Goal: Task Accomplishment & Management: Manage account settings

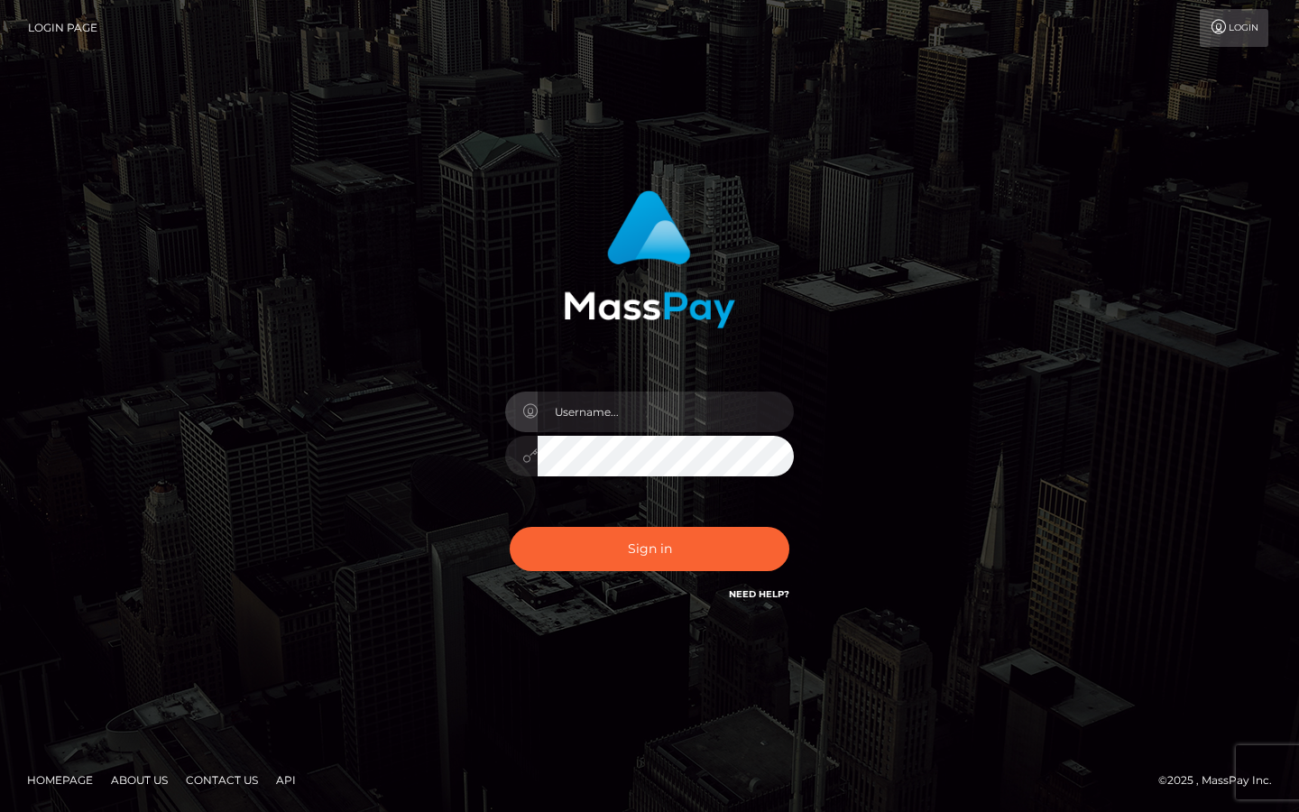
click at [593, 404] on input "text" at bounding box center [666, 411] width 256 height 41
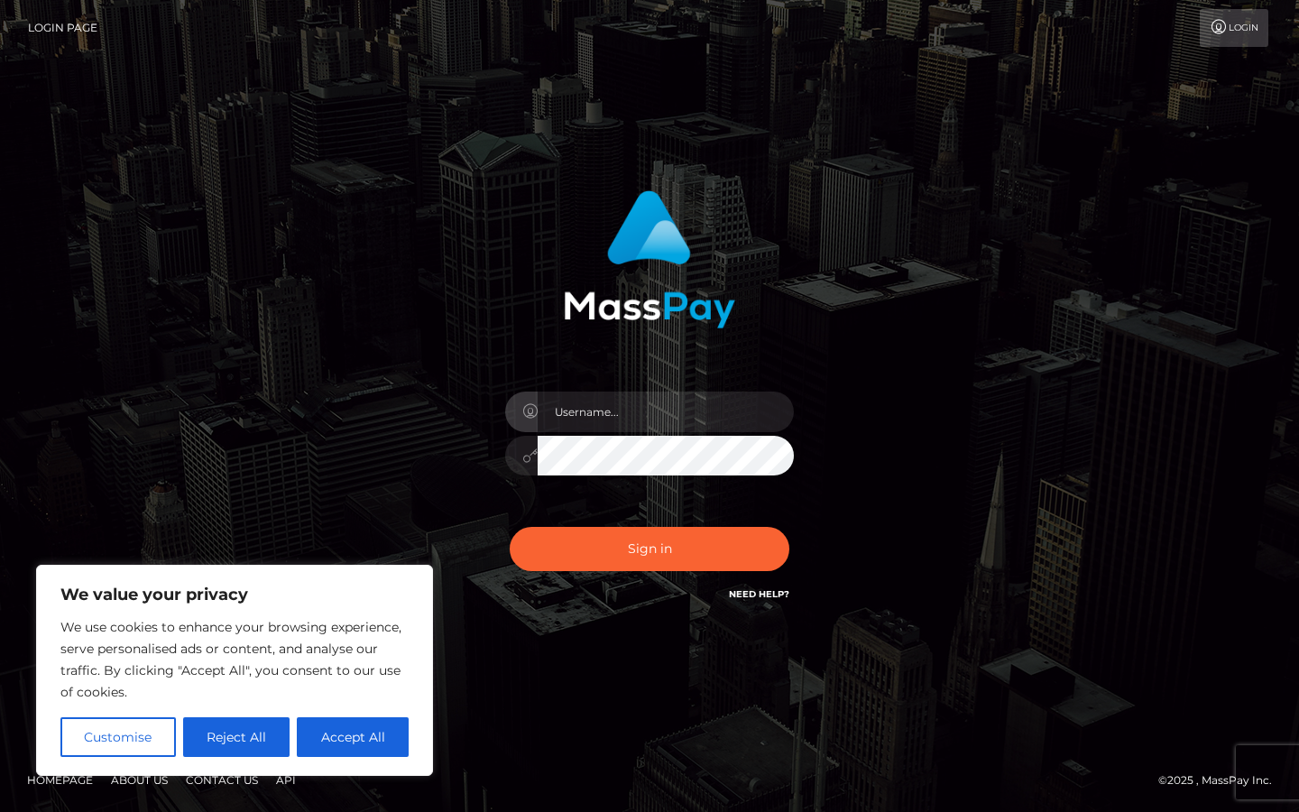
type input "[PERSON_NAME][EMAIL_ADDRESS][DOMAIN_NAME]"
click at [622, 552] on button "Sign in" at bounding box center [650, 549] width 280 height 44
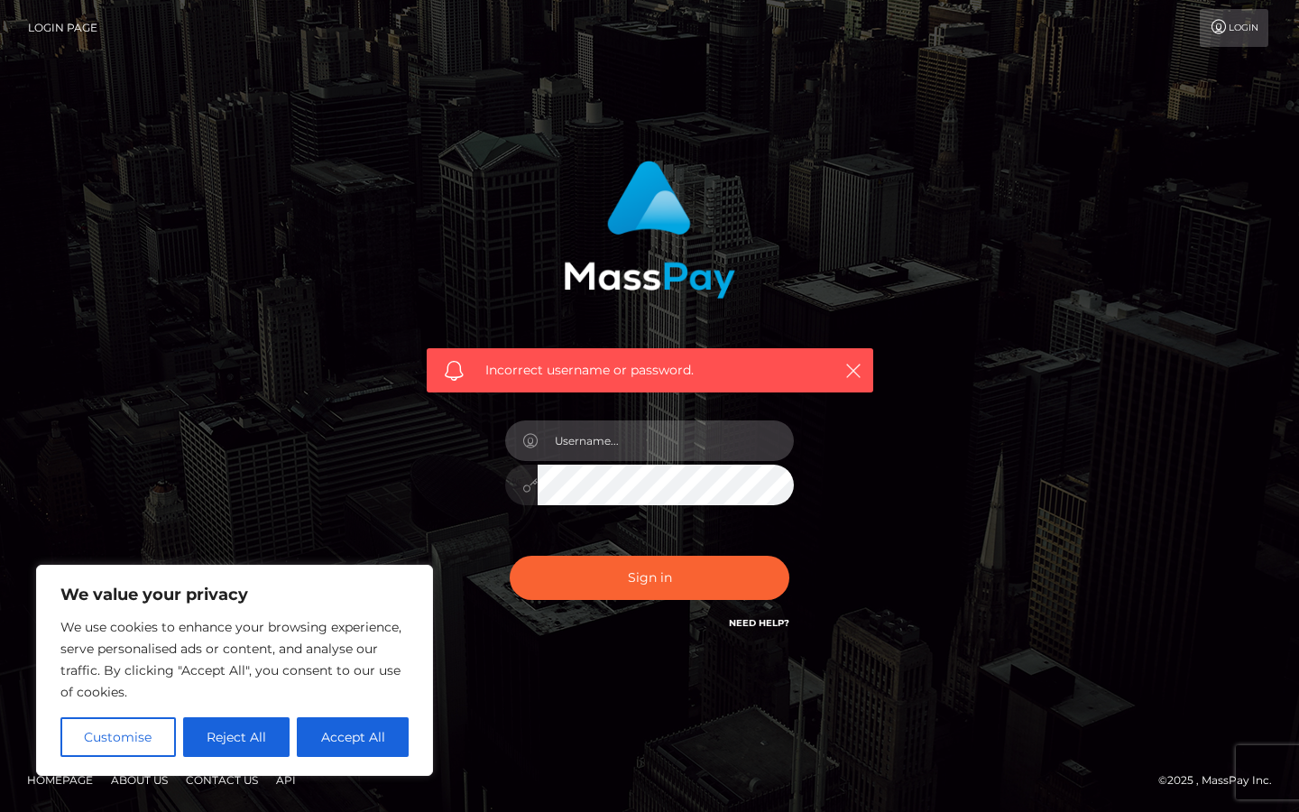
click at [648, 445] on input "text" at bounding box center [666, 440] width 256 height 41
type input "[PERSON_NAME][EMAIL_ADDRESS][DOMAIN_NAME]"
click at [510, 556] on button "Sign in" at bounding box center [650, 578] width 280 height 44
click at [372, 716] on div "We use cookies to enhance your browsing experience, serve personalised ads or c…" at bounding box center [234, 686] width 348 height 141
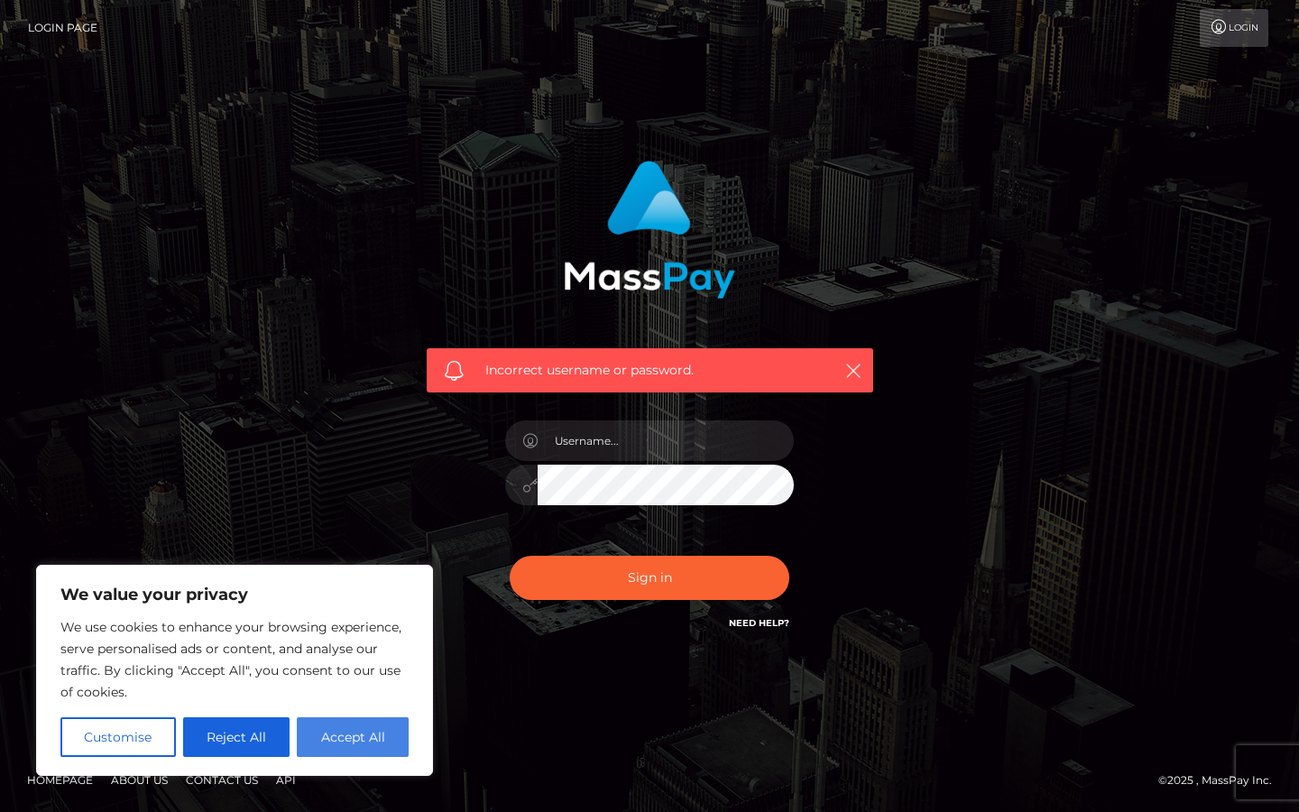
click at [379, 740] on button "Accept All" at bounding box center [353, 737] width 112 height 40
checkbox input "true"
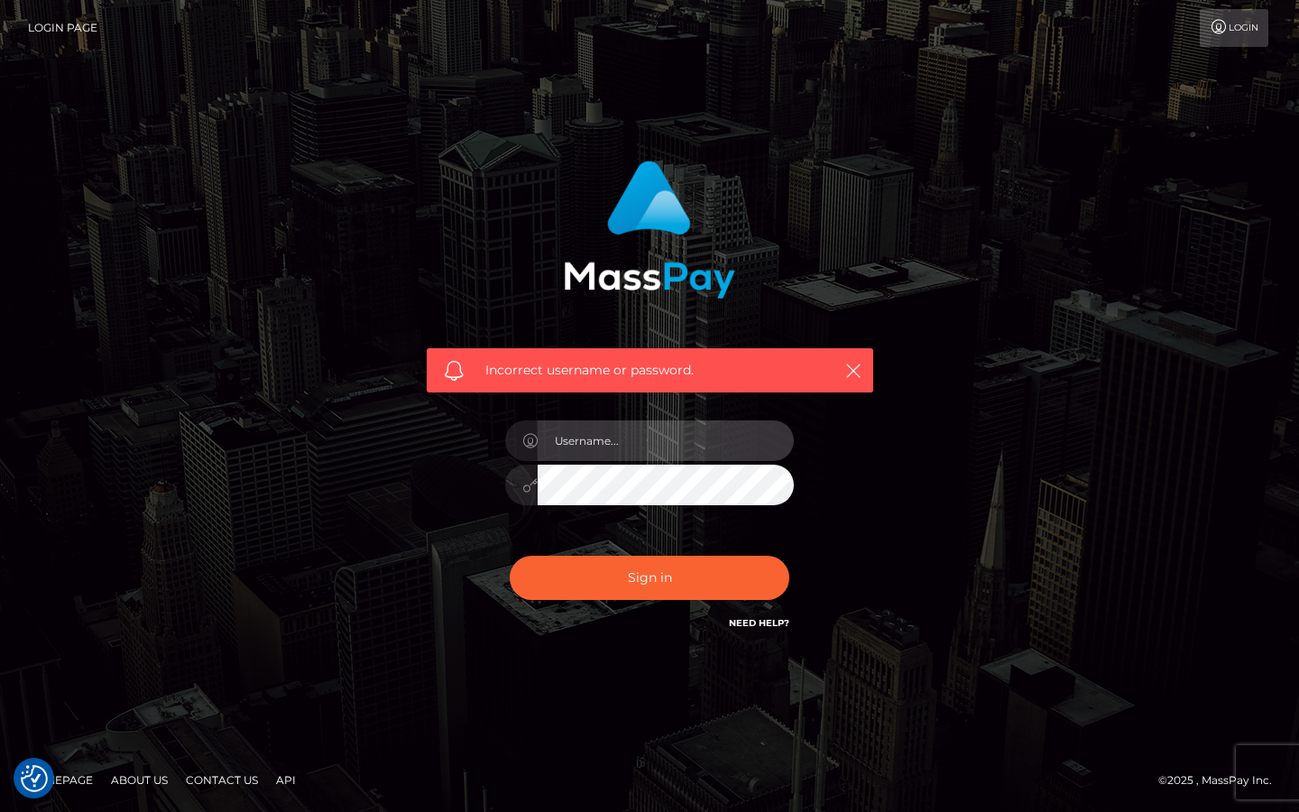
click at [611, 443] on input "text" at bounding box center [666, 440] width 256 height 41
type input "stephanie"
